Goal: Navigation & Orientation: Find specific page/section

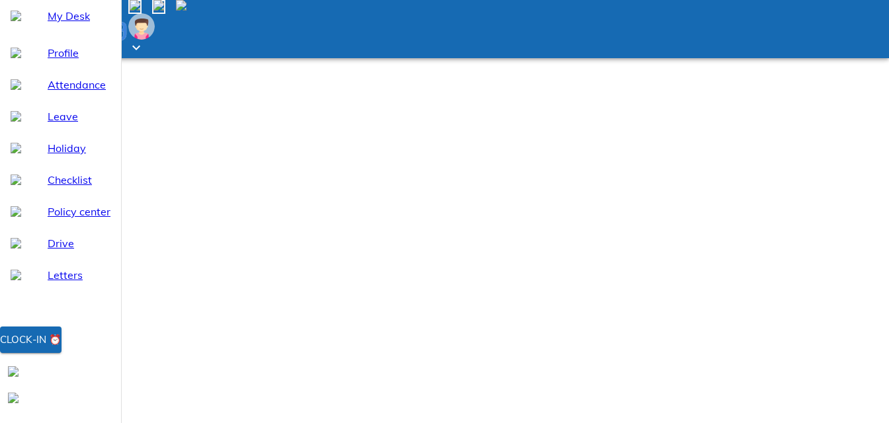
click at [62, 349] on div "Clock-in ⏰" at bounding box center [31, 339] width 62 height 17
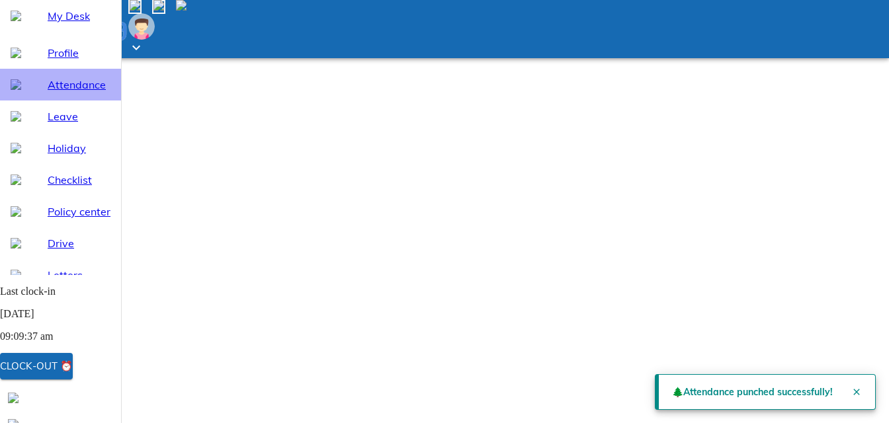
click at [75, 93] on span "Attendance" at bounding box center [79, 85] width 63 height 16
select select "9"
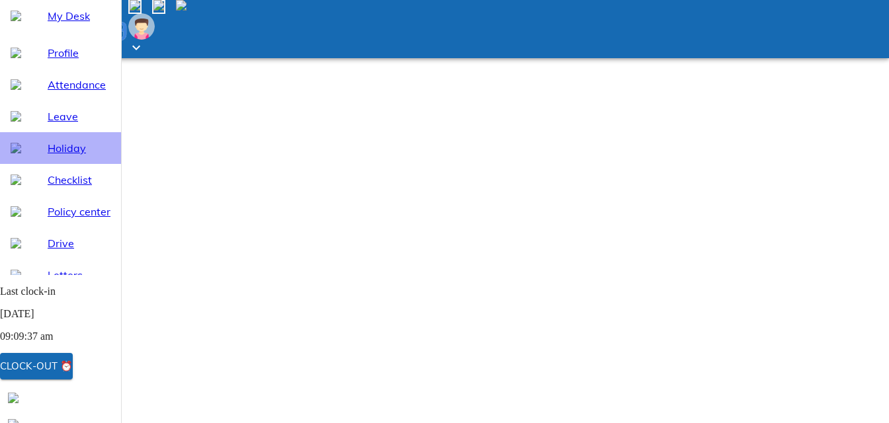
click at [60, 156] on span "Holiday" at bounding box center [79, 148] width 63 height 16
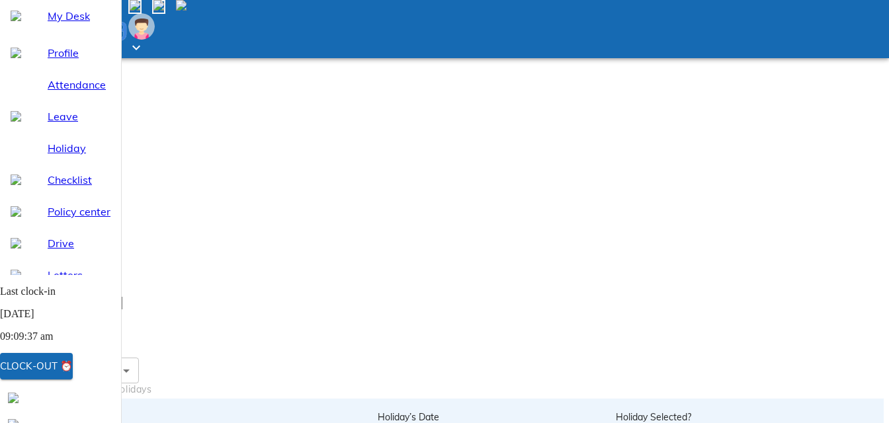
scroll to position [134, 0]
